Goal: Information Seeking & Learning: Learn about a topic

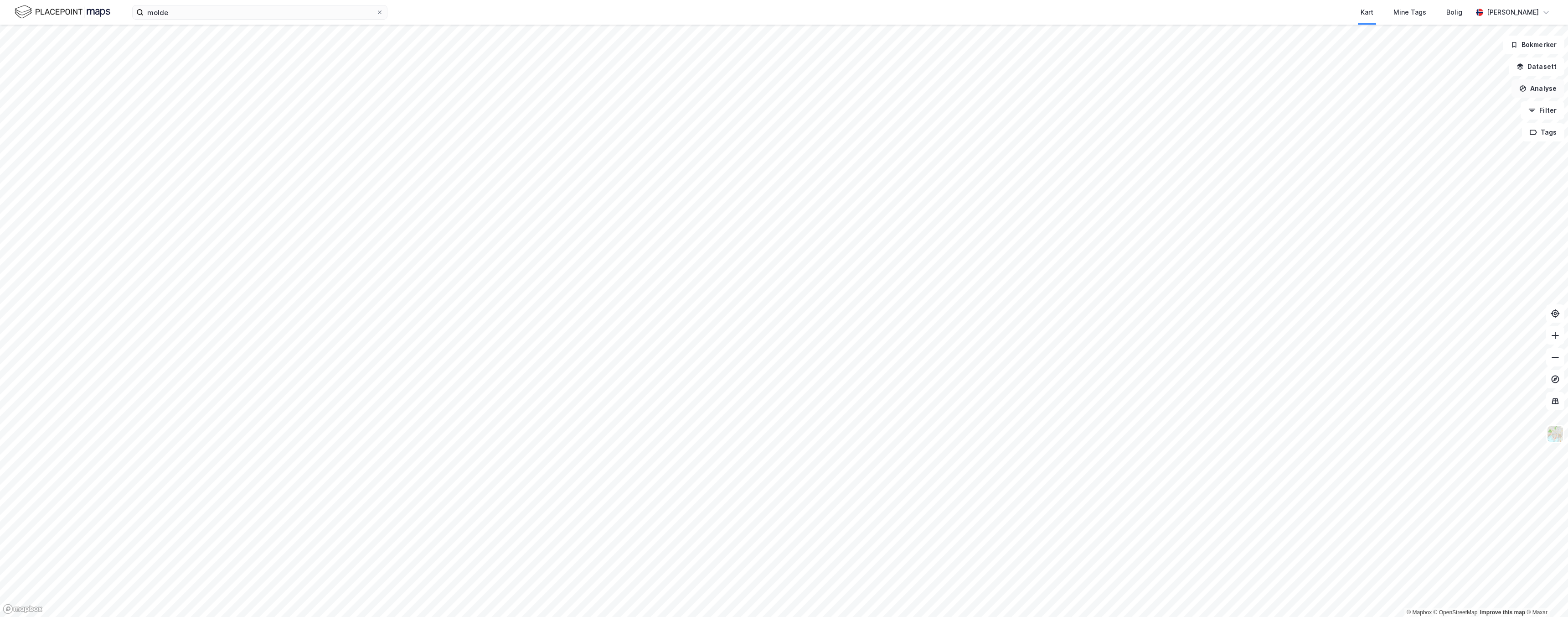
click at [1546, 89] on button "Analyse" at bounding box center [1538, 88] width 53 height 18
click at [1452, 107] on div "Tegn område" at bounding box center [1458, 108] width 79 height 8
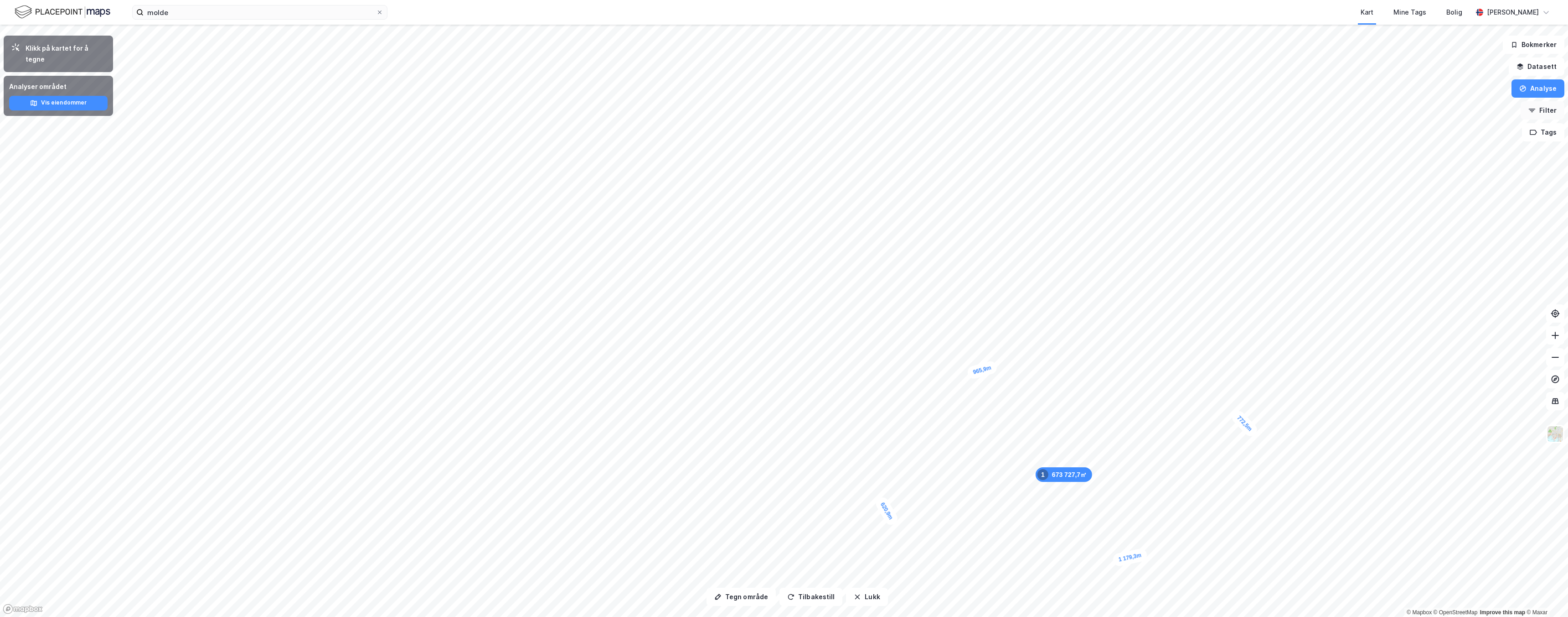
click at [1544, 106] on button "Filter" at bounding box center [1542, 110] width 44 height 18
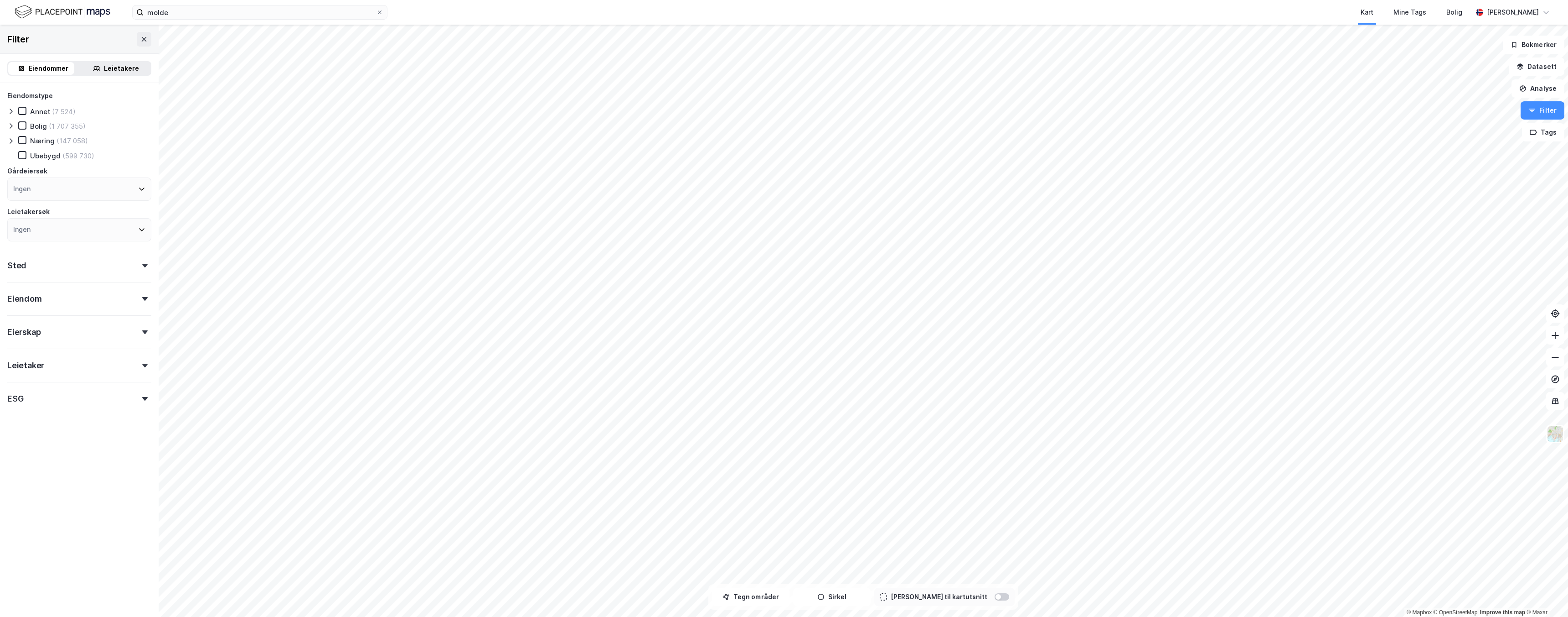
click at [37, 141] on div "Næring" at bounding box center [42, 140] width 24 height 8
click at [70, 272] on div "Sted" at bounding box center [79, 261] width 144 height 26
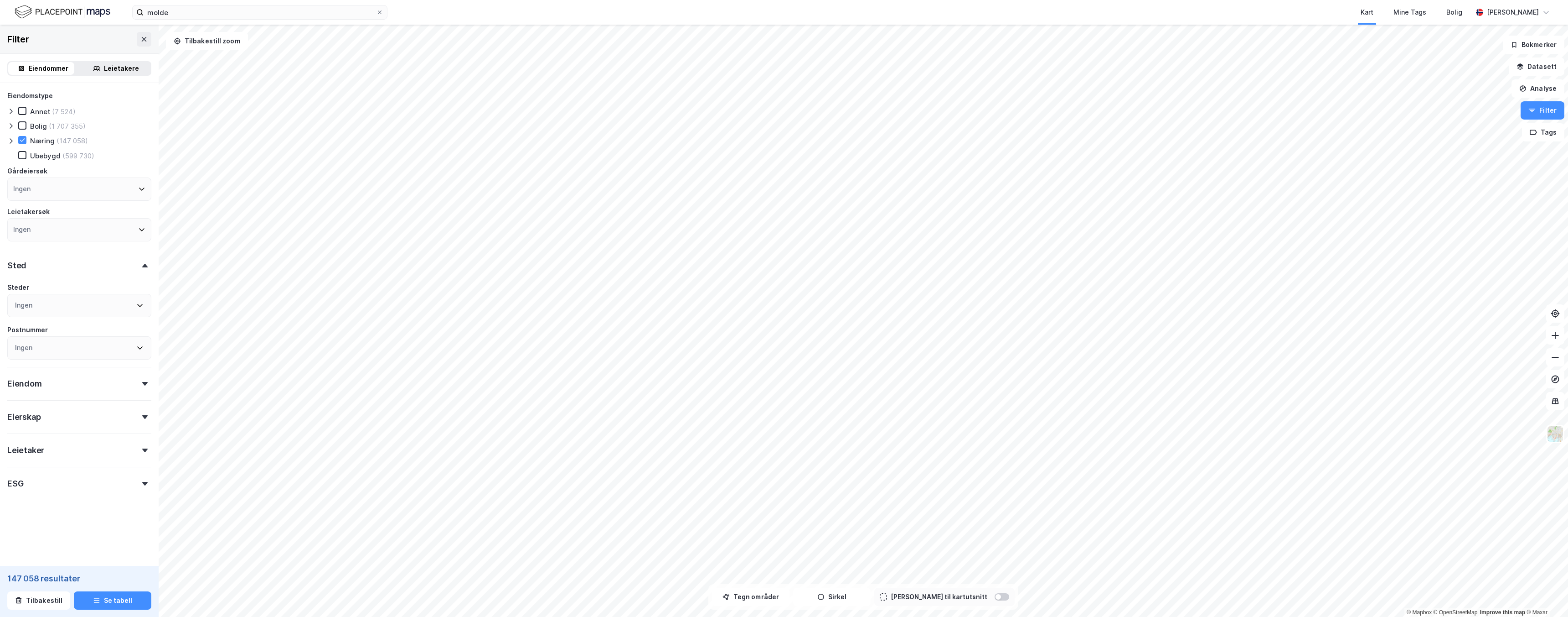
click at [77, 270] on div "Sted" at bounding box center [79, 261] width 144 height 26
click at [68, 297] on div "Eiendom" at bounding box center [79, 295] width 144 height 26
click at [69, 390] on input "Inkluder (147 058)" at bounding box center [79, 391] width 143 height 14
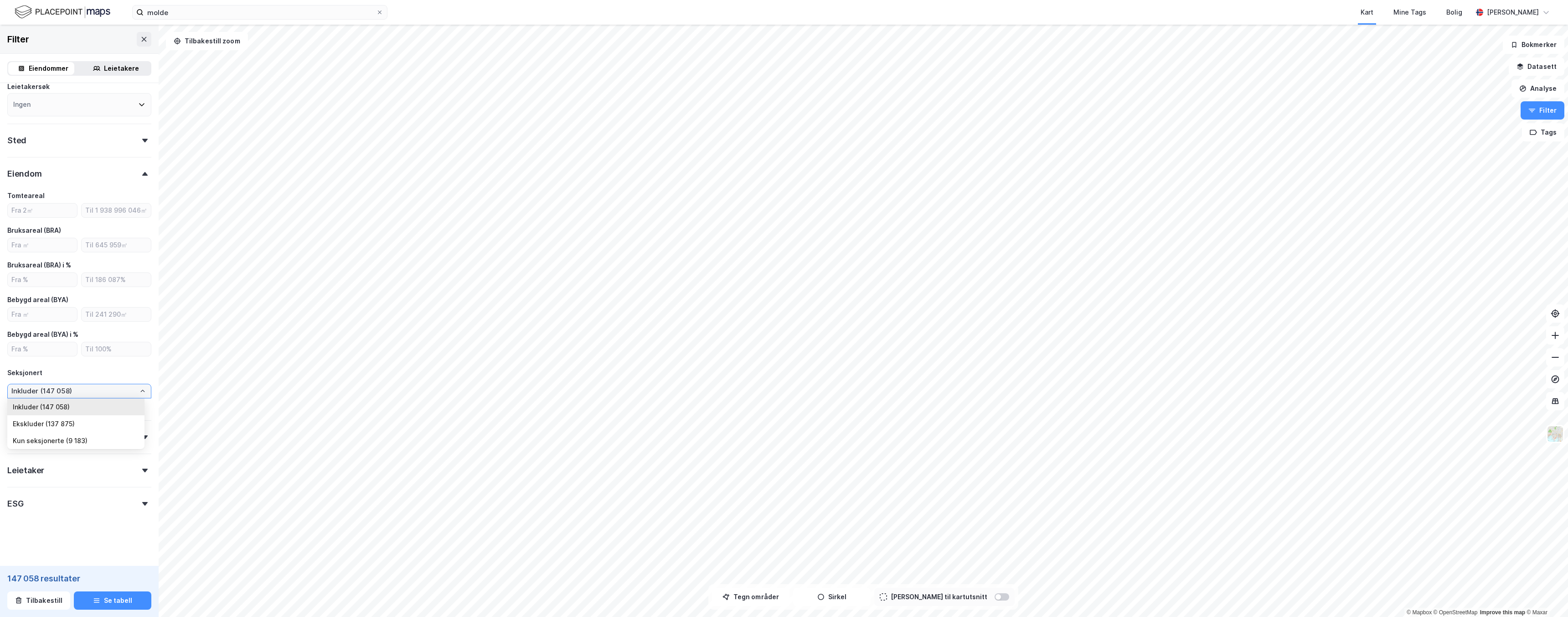
click at [69, 390] on input "Inkluder (147 058)" at bounding box center [79, 391] width 143 height 14
click at [90, 380] on div "Tomteareal Bruksareal (BRA) Bruksareal (BRA) i % Bebygd areal (BYA) Bebygd area…" at bounding box center [79, 302] width 144 height 223
click at [53, 439] on div "Eierskap" at bounding box center [79, 433] width 144 height 26
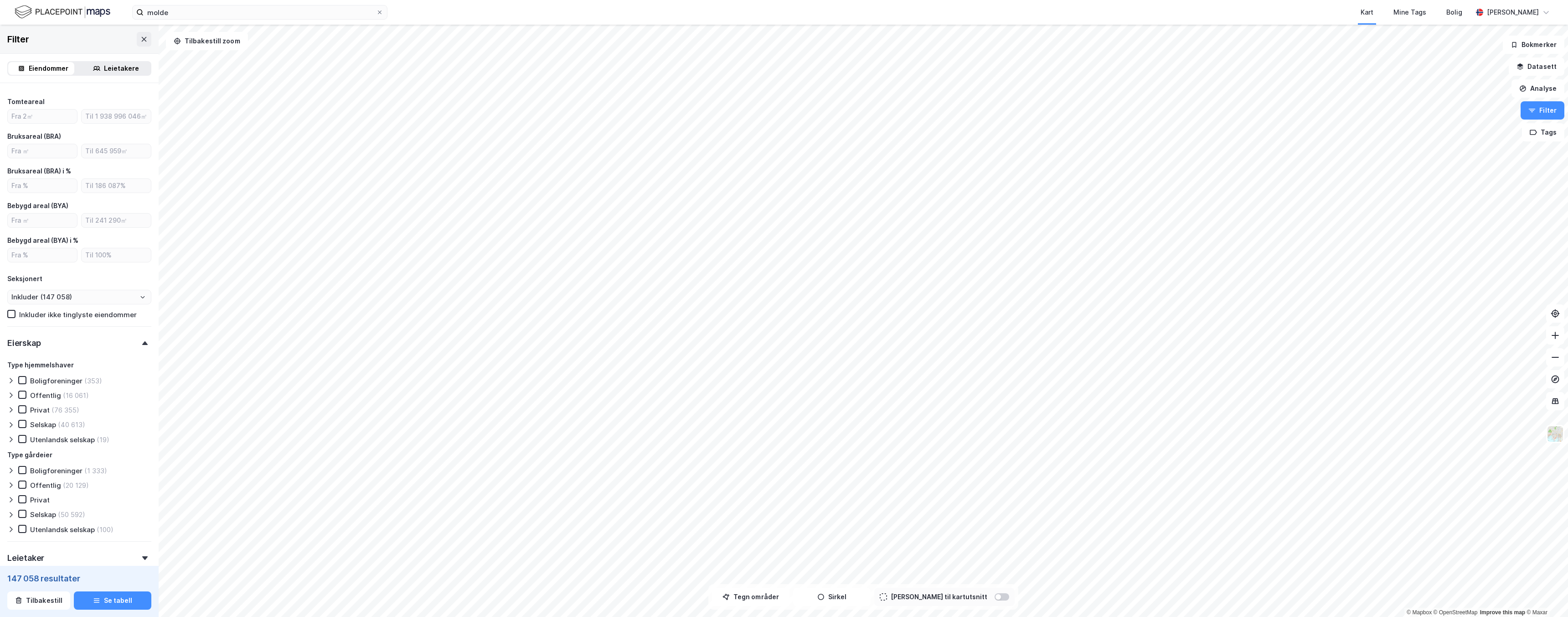
scroll to position [219, 0]
click at [64, 410] on div "(76 355)" at bounding box center [65, 409] width 28 height 8
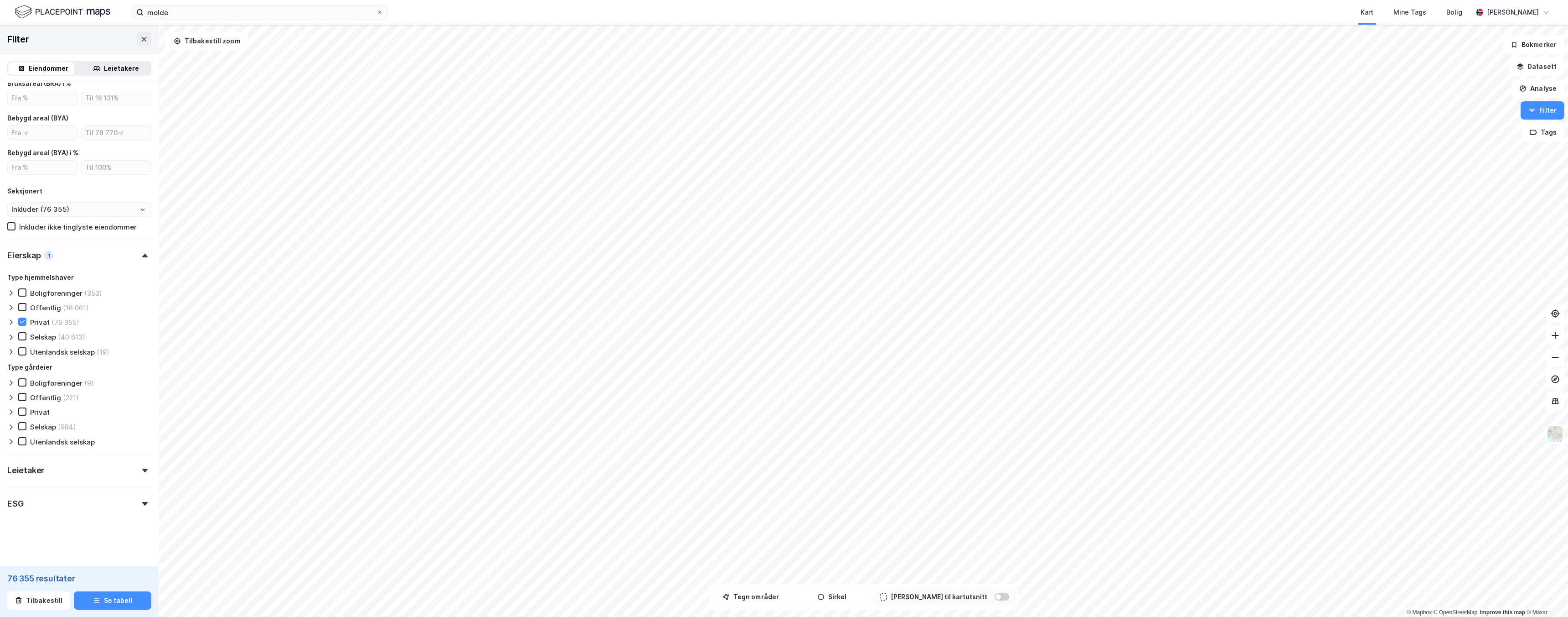
click at [62, 434] on div "Type gårdeier Boligforeninger (9) Offentlig (221) Privat Selskap (984) Utenland…" at bounding box center [79, 403] width 144 height 84
click at [64, 429] on div "(984)" at bounding box center [67, 427] width 18 height 8
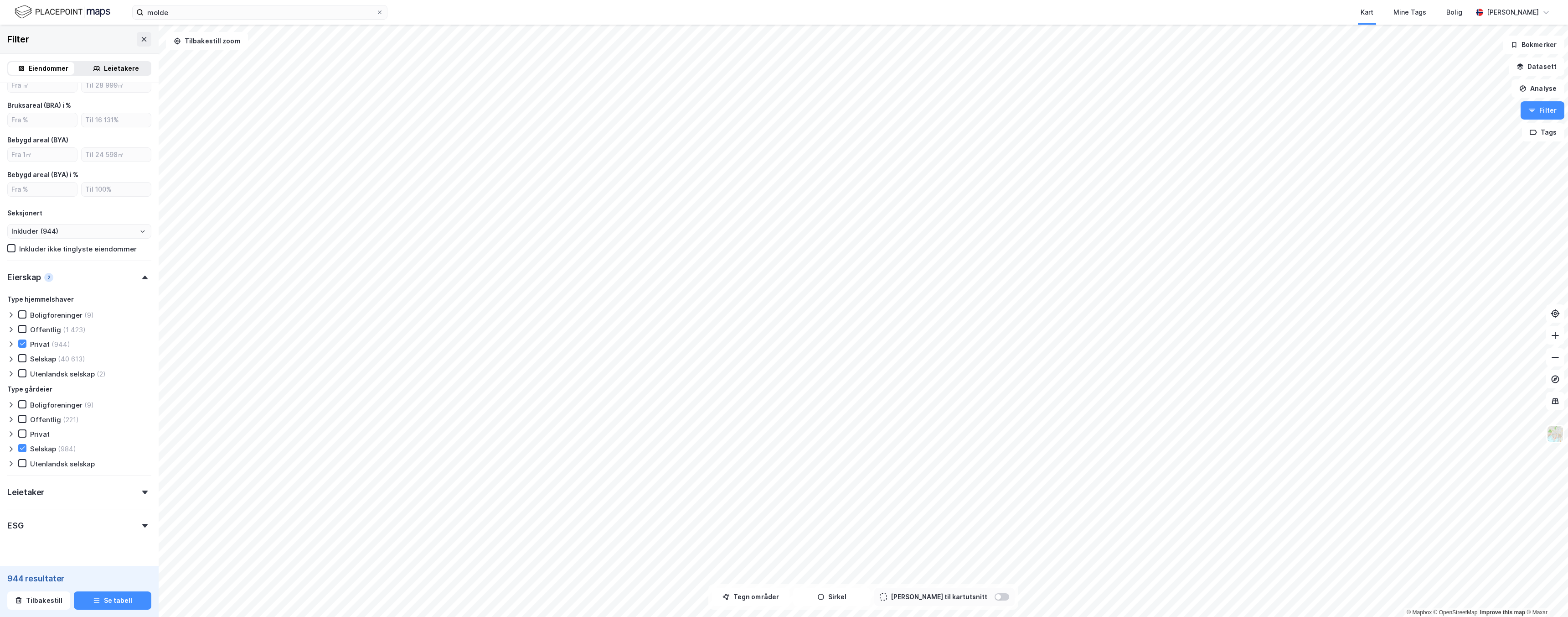
click at [48, 497] on div "Leietaker" at bounding box center [79, 488] width 144 height 26
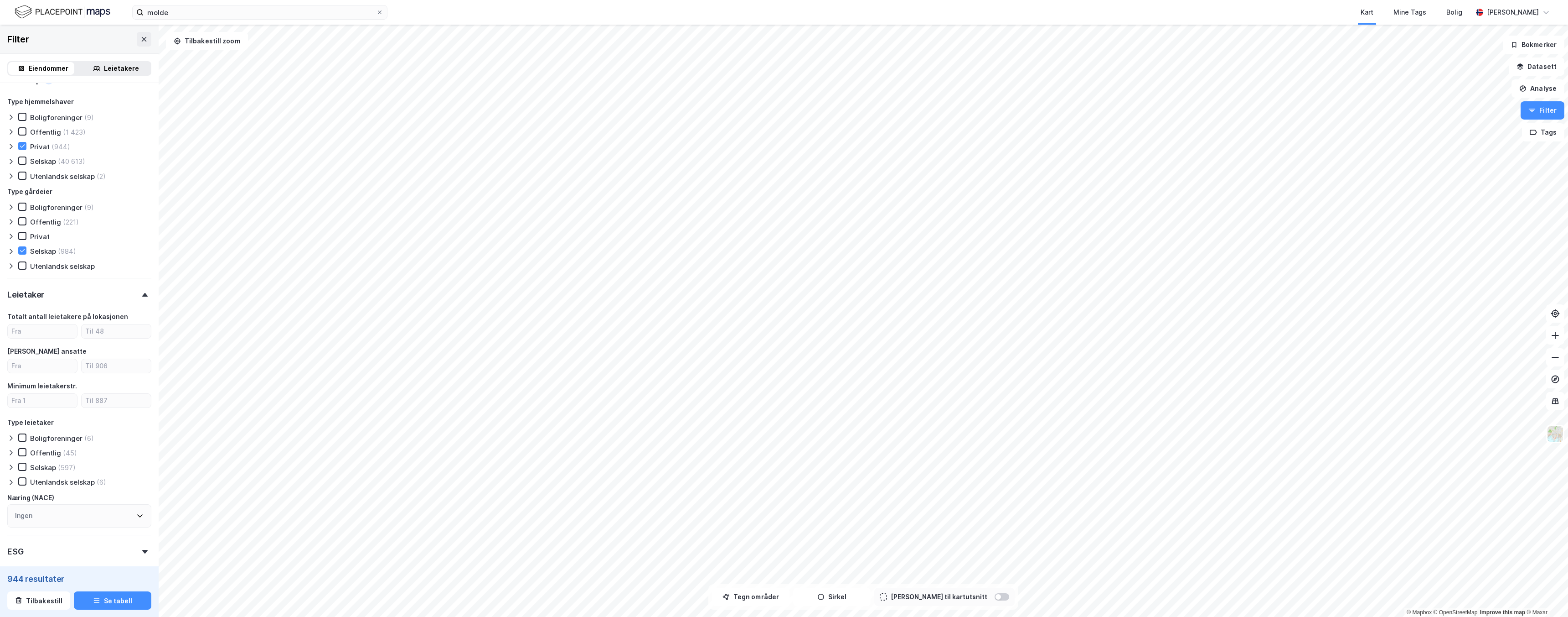
scroll to position [483, 0]
click at [62, 470] on div "(597)" at bounding box center [67, 466] width 18 height 8
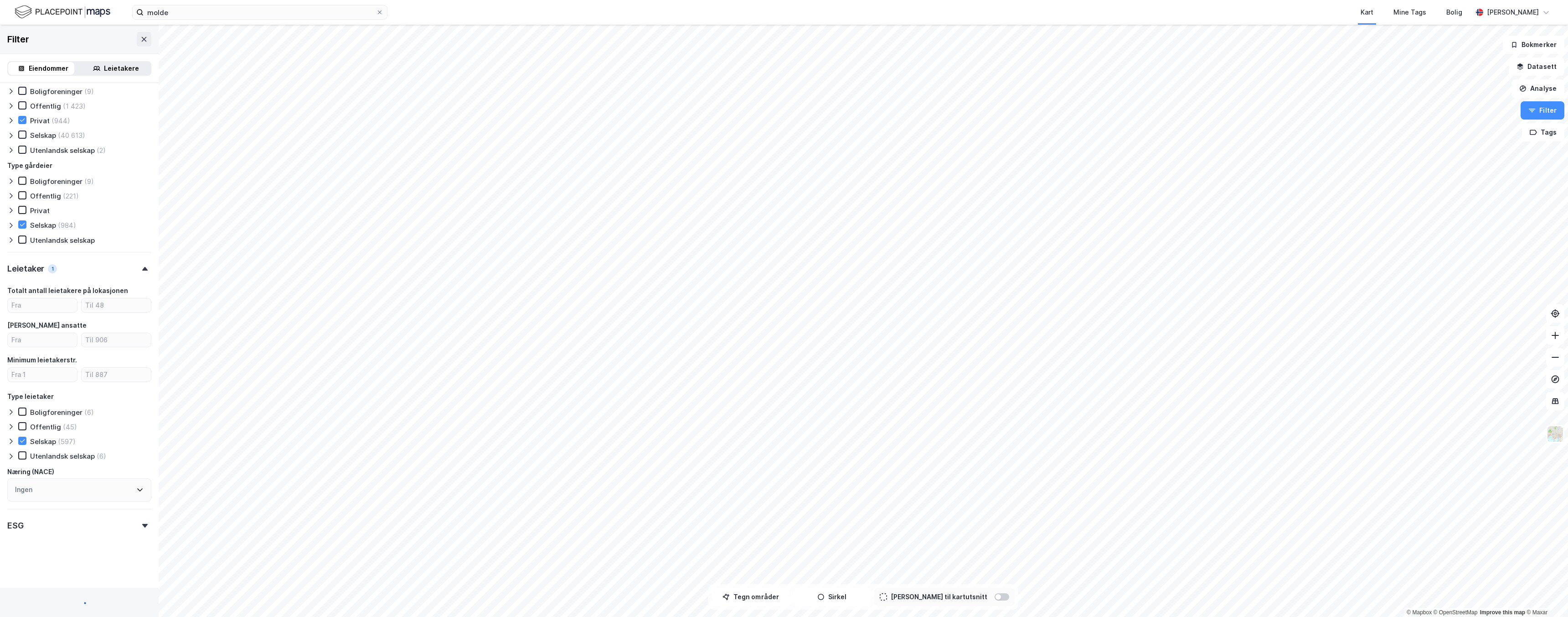
type input "Inkluder (559)"
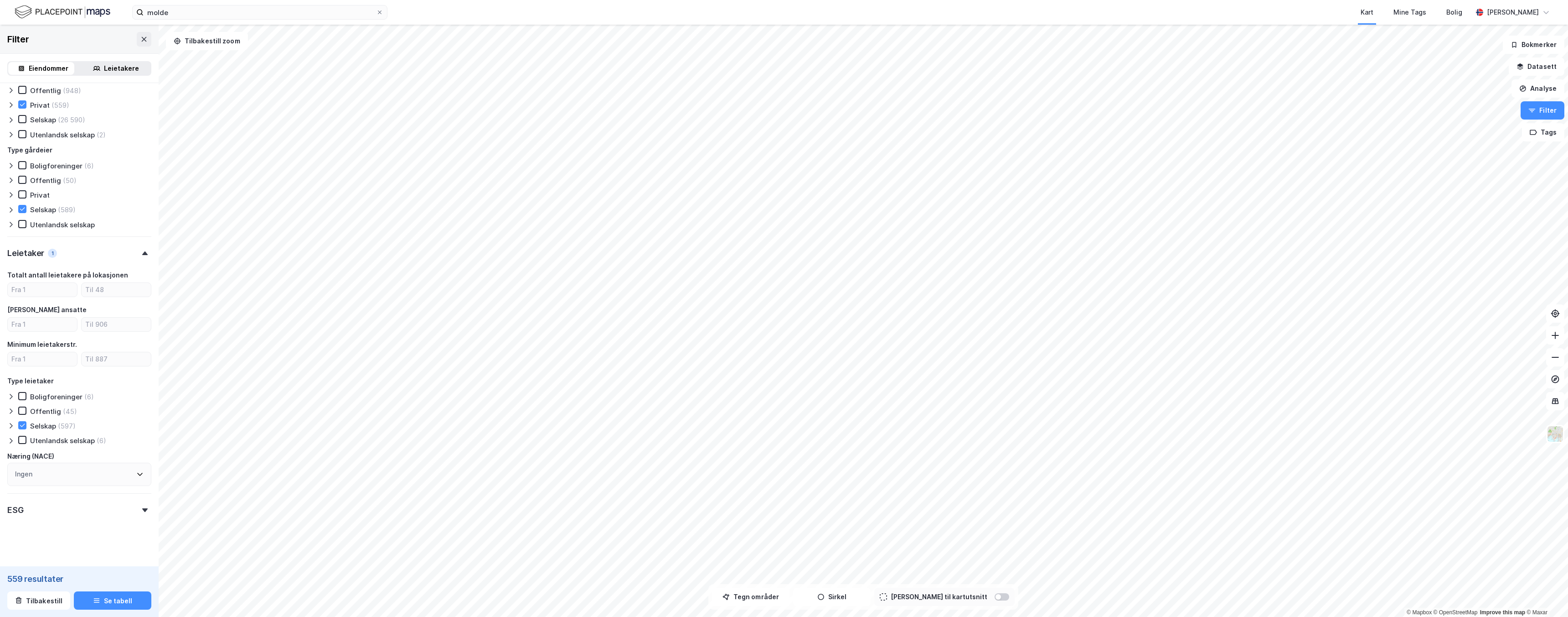
scroll to position [530, 0]
click at [114, 603] on button "Se tabell" at bounding box center [113, 600] width 78 height 18
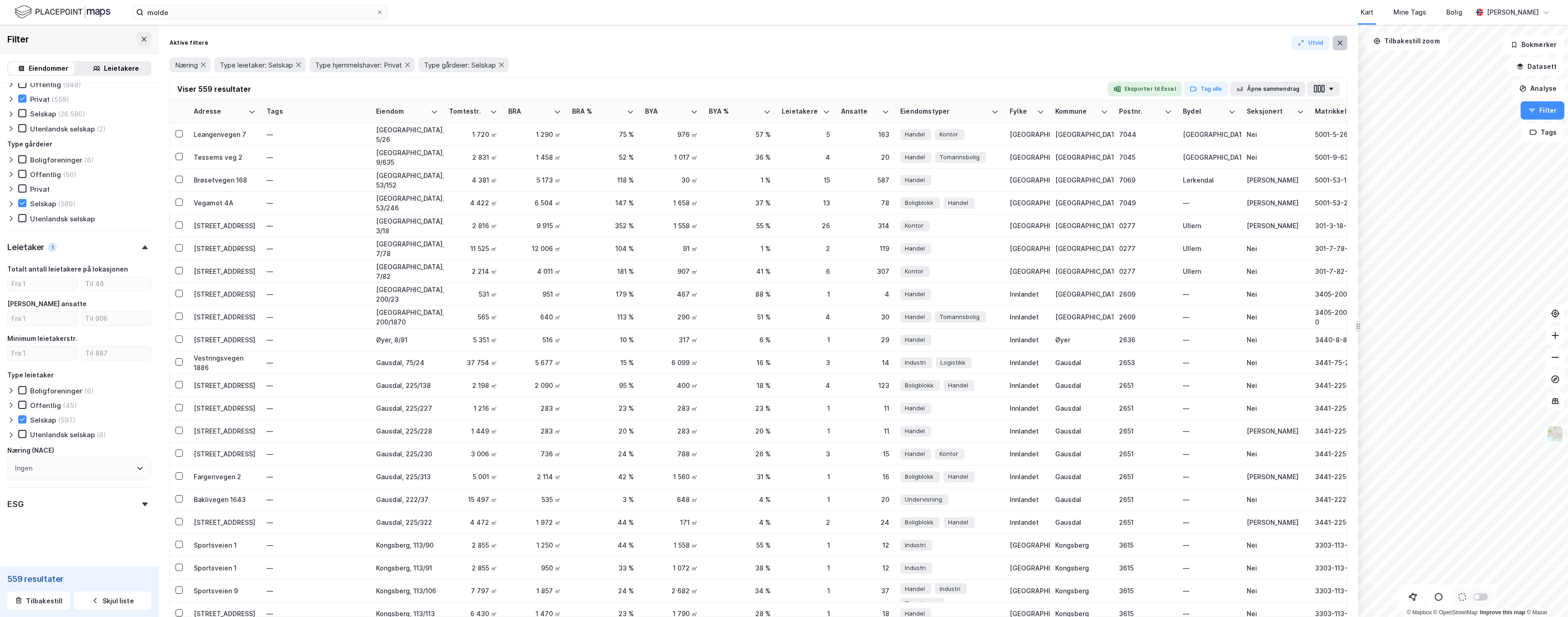
click at [1342, 45] on icon at bounding box center [1340, 42] width 7 height 7
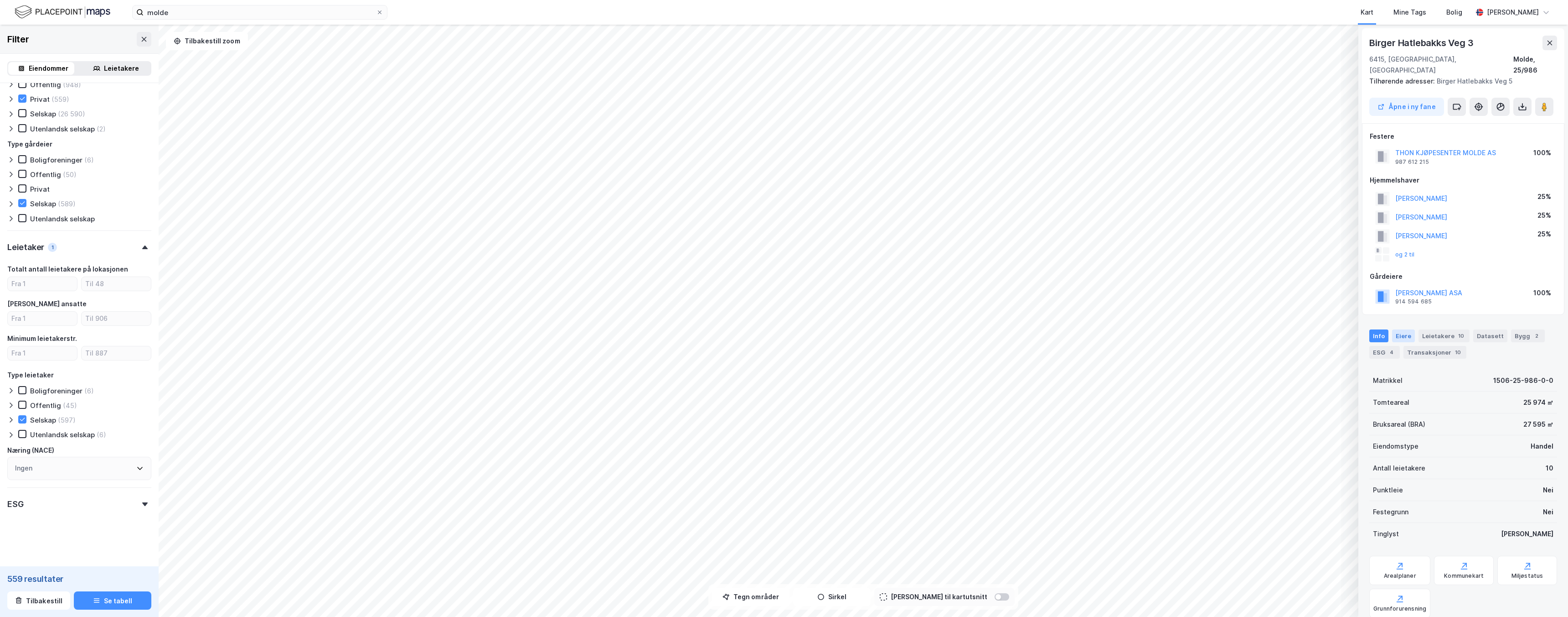
click at [1410, 329] on div "Eiere" at bounding box center [1403, 336] width 23 height 13
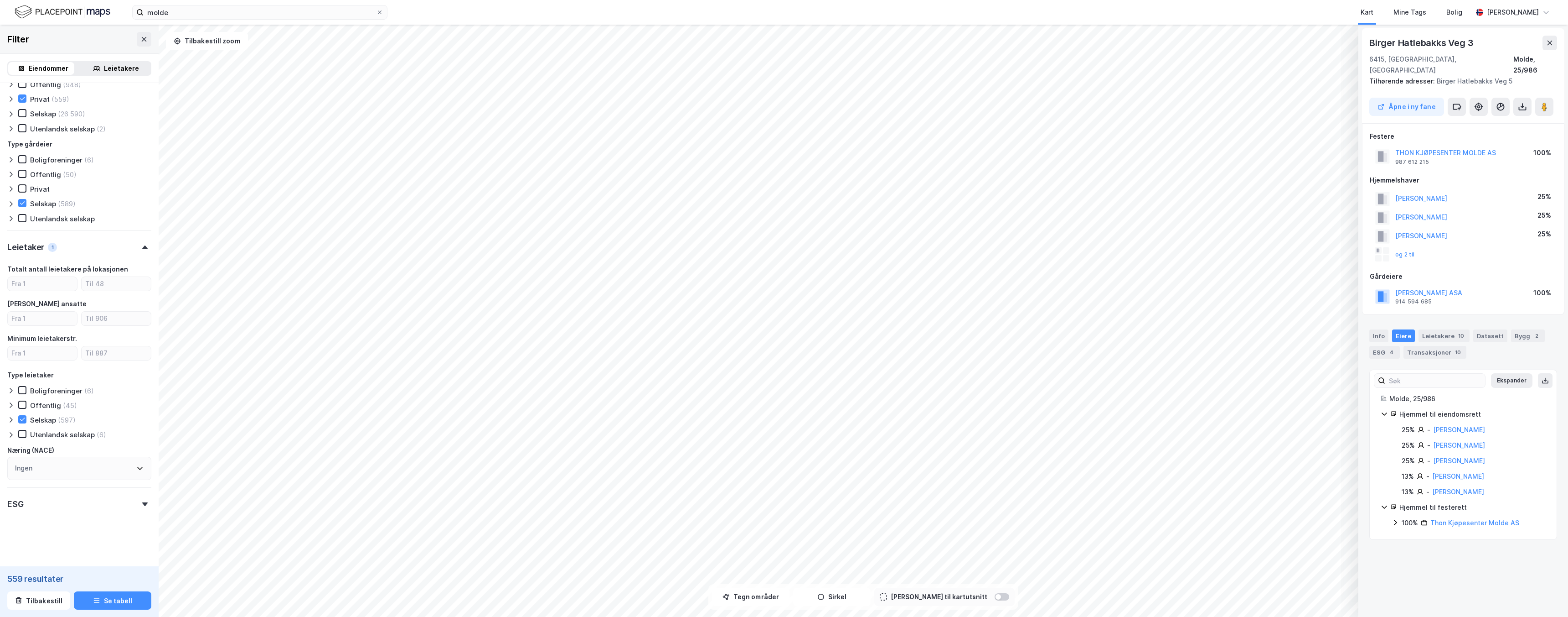
click at [1387, 410] on icon at bounding box center [1384, 413] width 7 height 7
click at [1439, 329] on div "Leietakere 10" at bounding box center [1444, 336] width 51 height 13
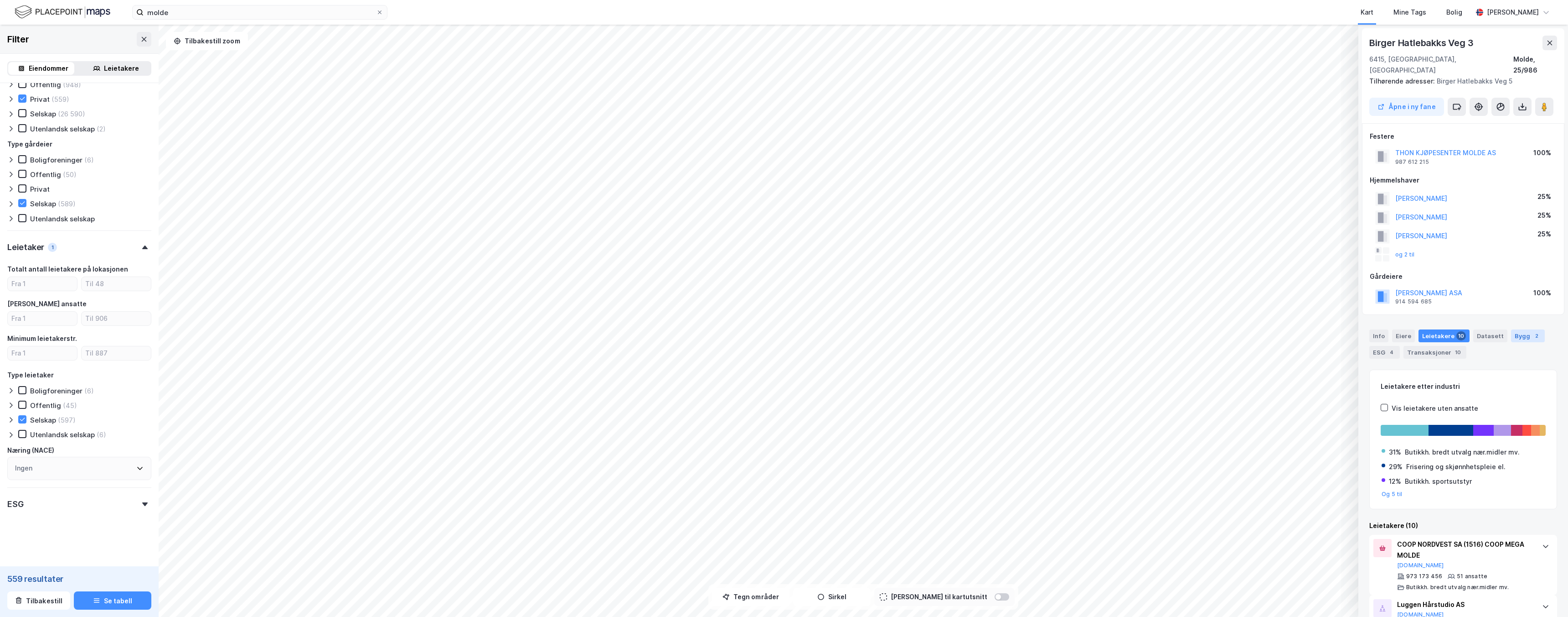
click at [1532, 331] on div "2" at bounding box center [1536, 336] width 9 height 9
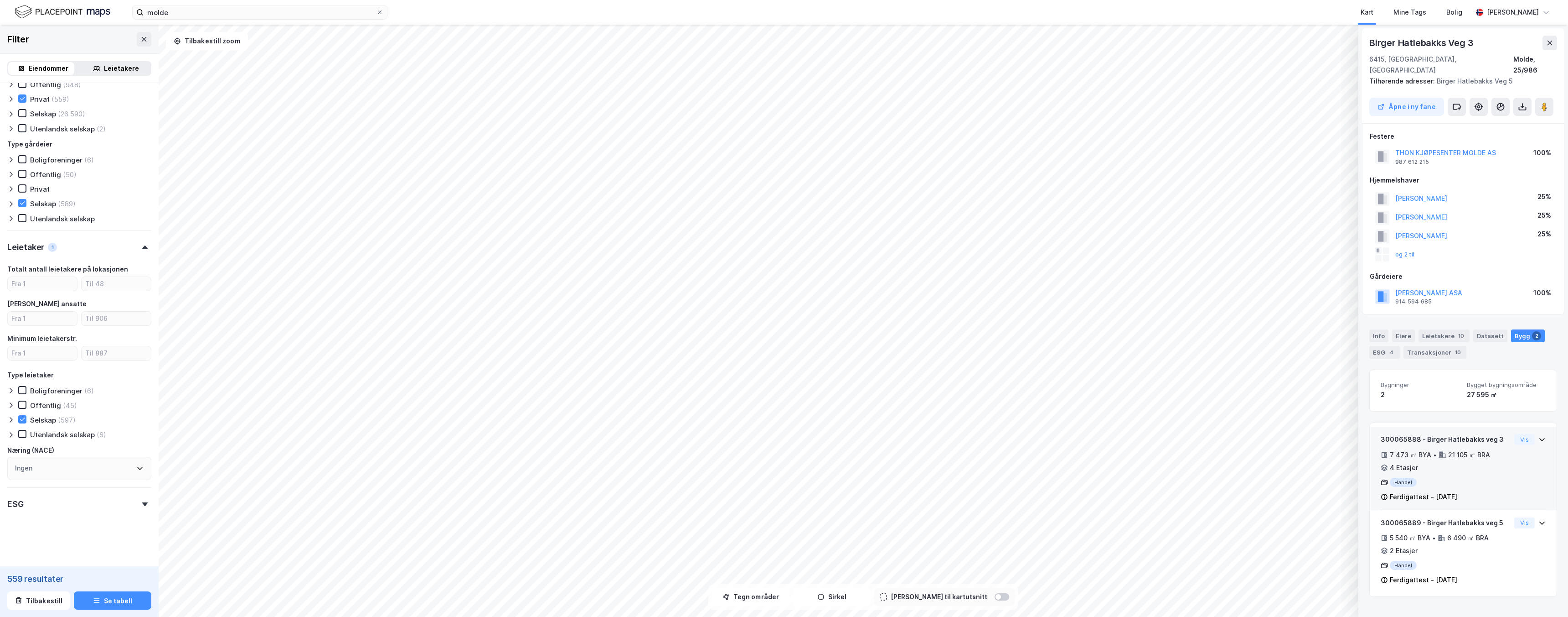
click at [1456, 477] on div "Handel" at bounding box center [1446, 482] width 130 height 9
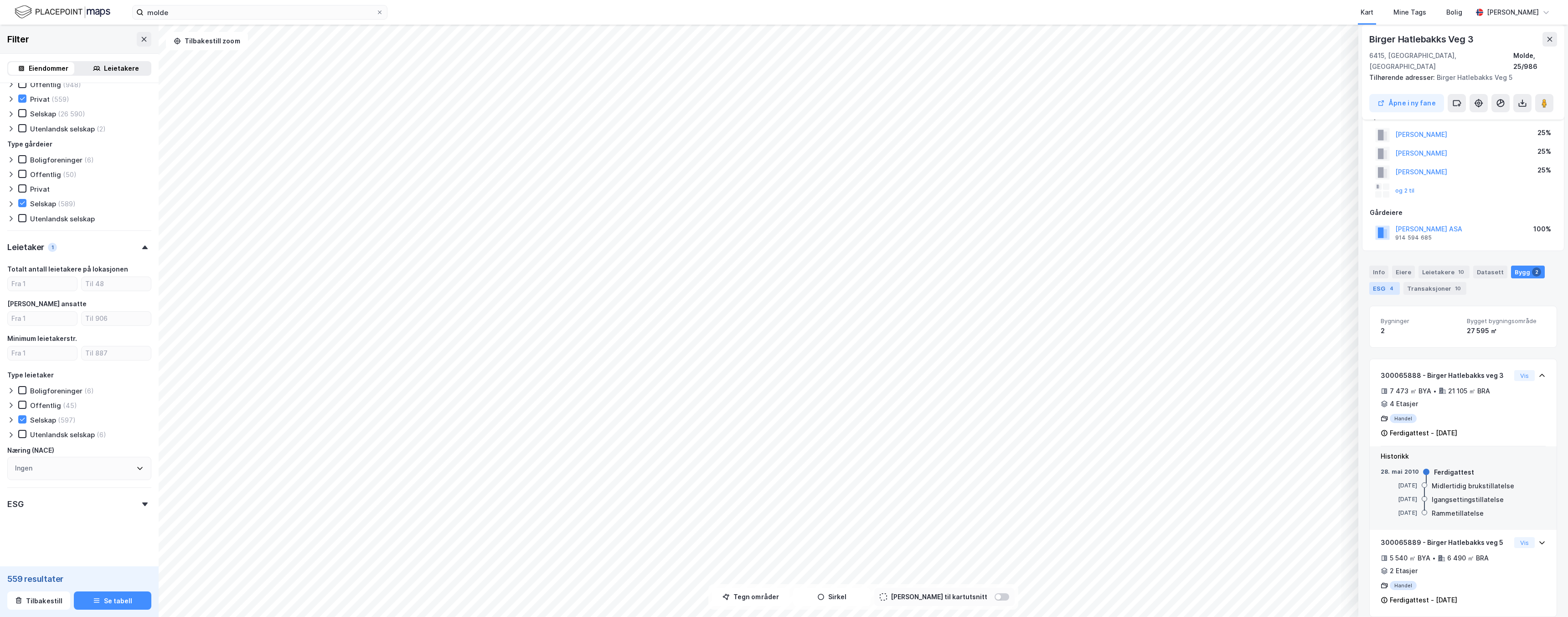
click at [1383, 282] on div "ESG 4" at bounding box center [1385, 288] width 31 height 13
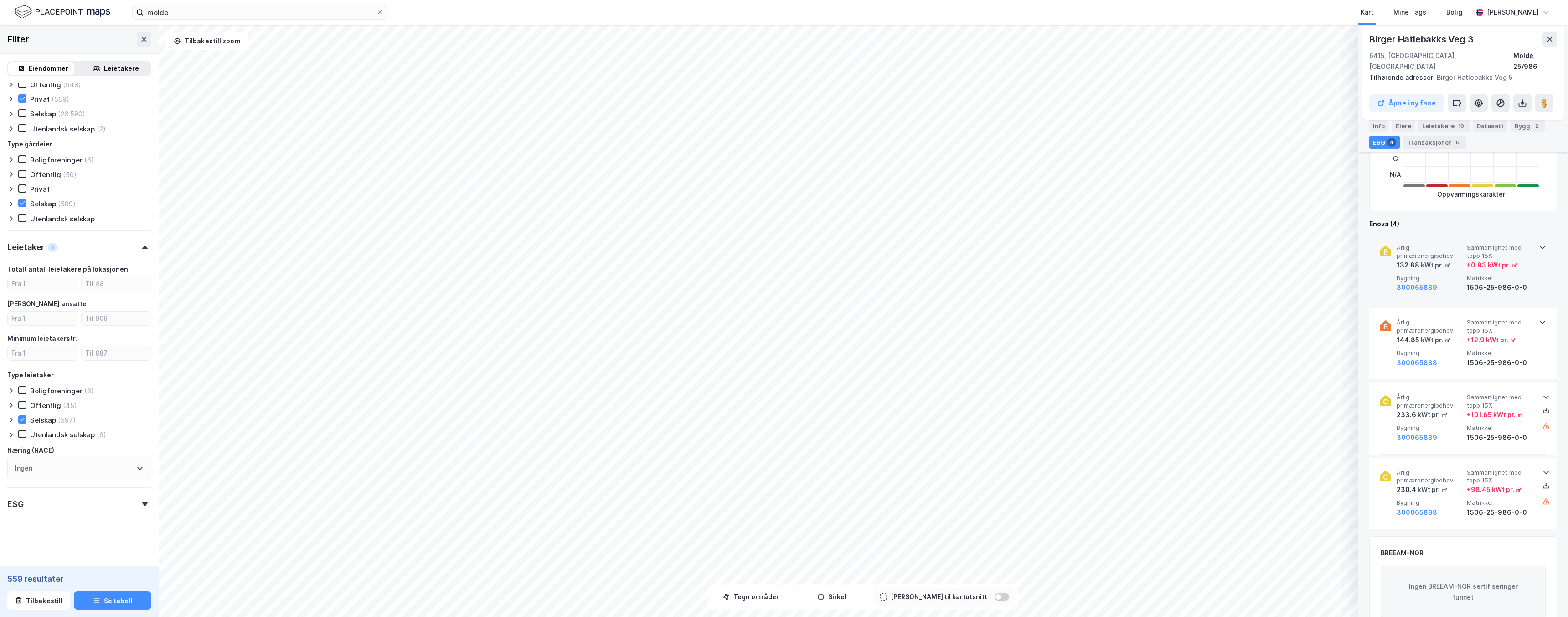
scroll to position [358, 0]
